Goal: Check status: Check status

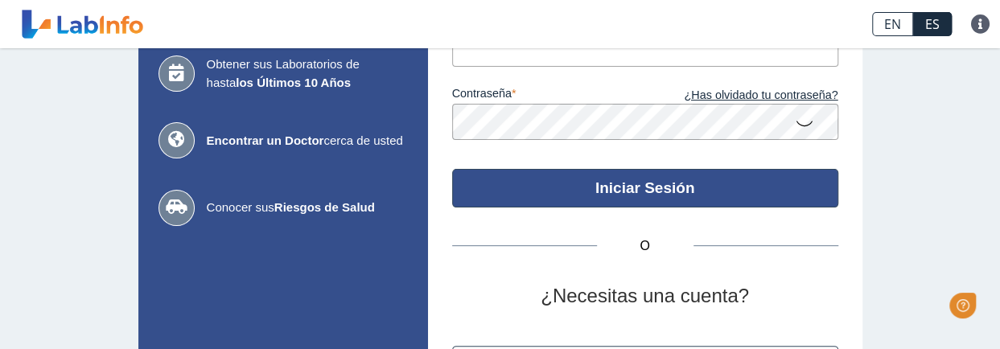
type input "[EMAIL_ADDRESS][DOMAIN_NAME]"
click at [625, 181] on button "Iniciar Sesión" at bounding box center [645, 188] width 386 height 39
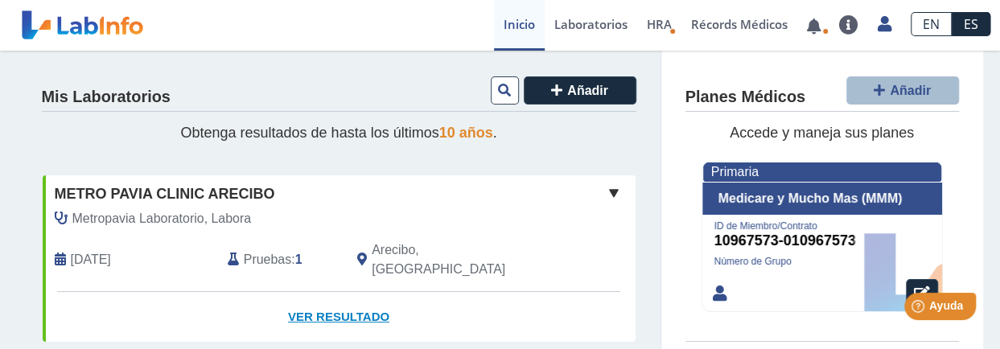
click at [330, 298] on link "Ver Resultado" at bounding box center [339, 317] width 593 height 51
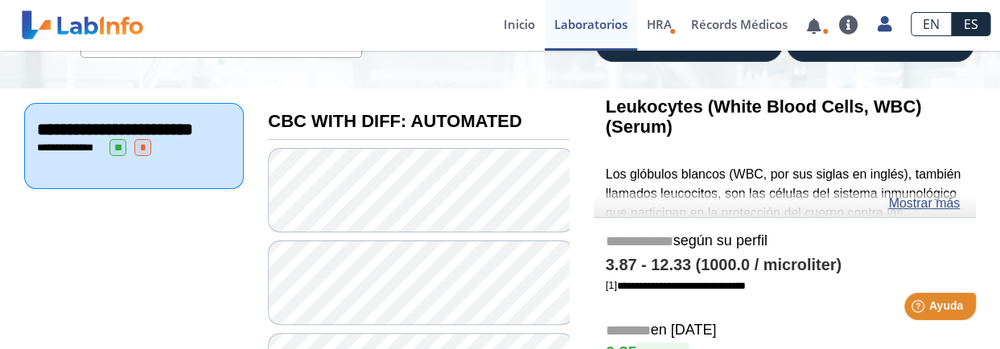
scroll to position [228, 0]
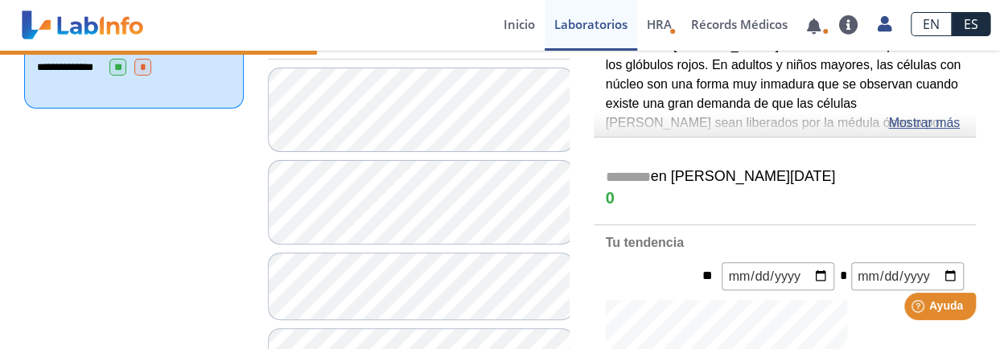
scroll to position [309, 0]
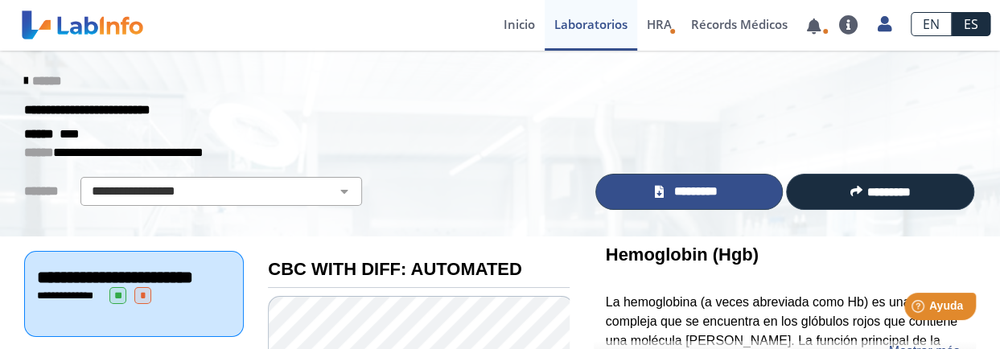
click at [680, 191] on span "*********" at bounding box center [695, 192] width 55 height 18
